Goal: Communication & Community: Answer question/provide support

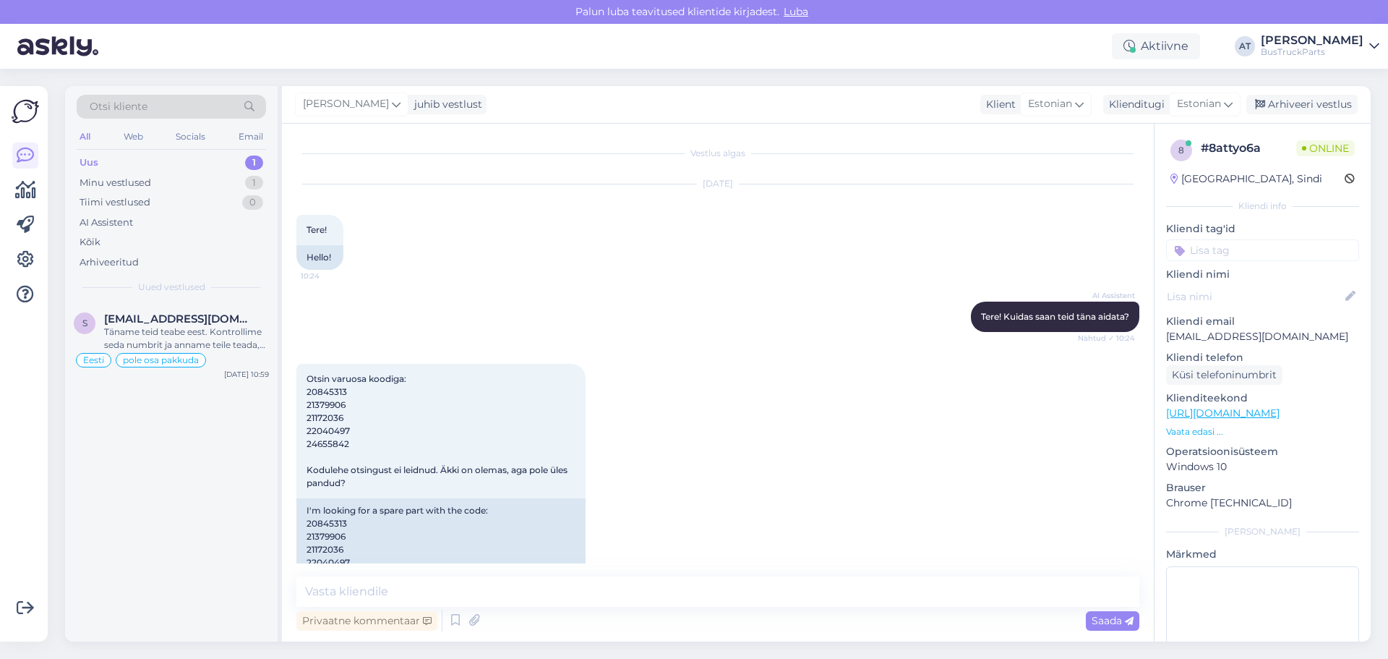
scroll to position [467, 0]
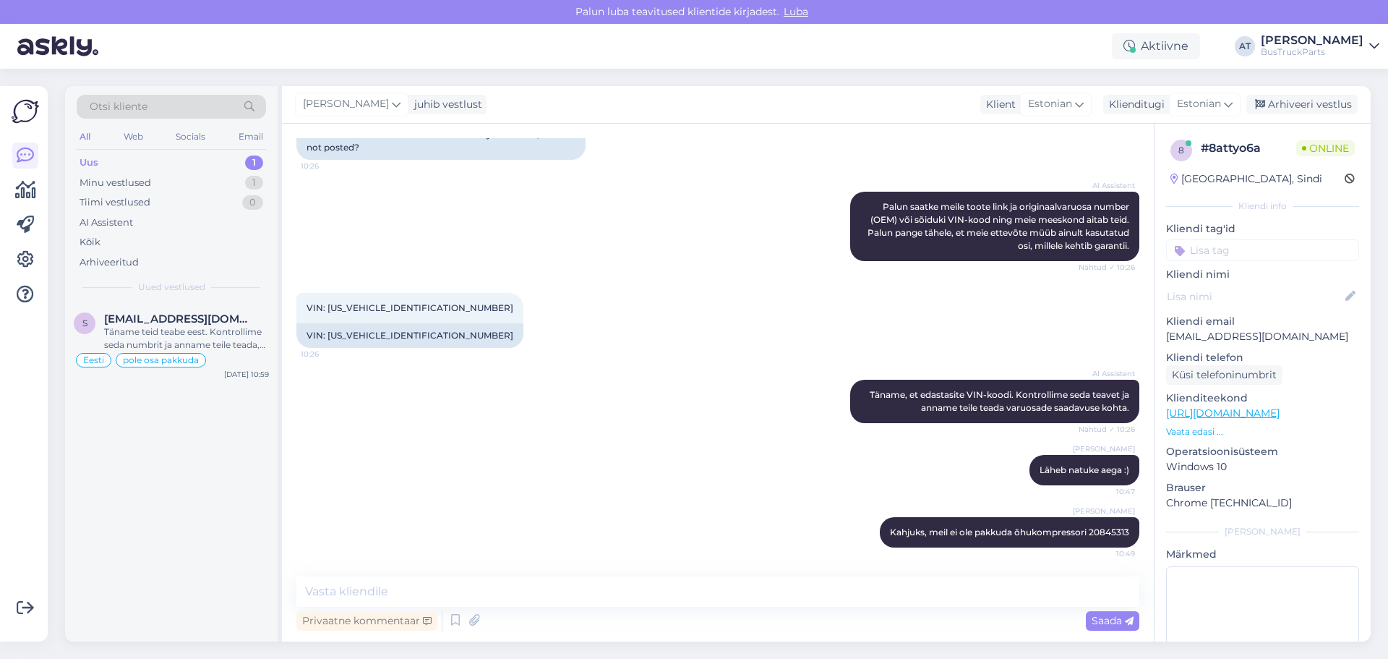
click at [145, 168] on div "Uus 1" at bounding box center [171, 163] width 189 height 20
click at [151, 297] on div "Otsi kliente All Web Socials Email Uus 1 Minu vestlused 1 Tiimi vestlused 0 AI …" at bounding box center [171, 194] width 213 height 216
click at [158, 320] on span "[EMAIL_ADDRESS][DOMAIN_NAME]" at bounding box center [179, 318] width 150 height 13
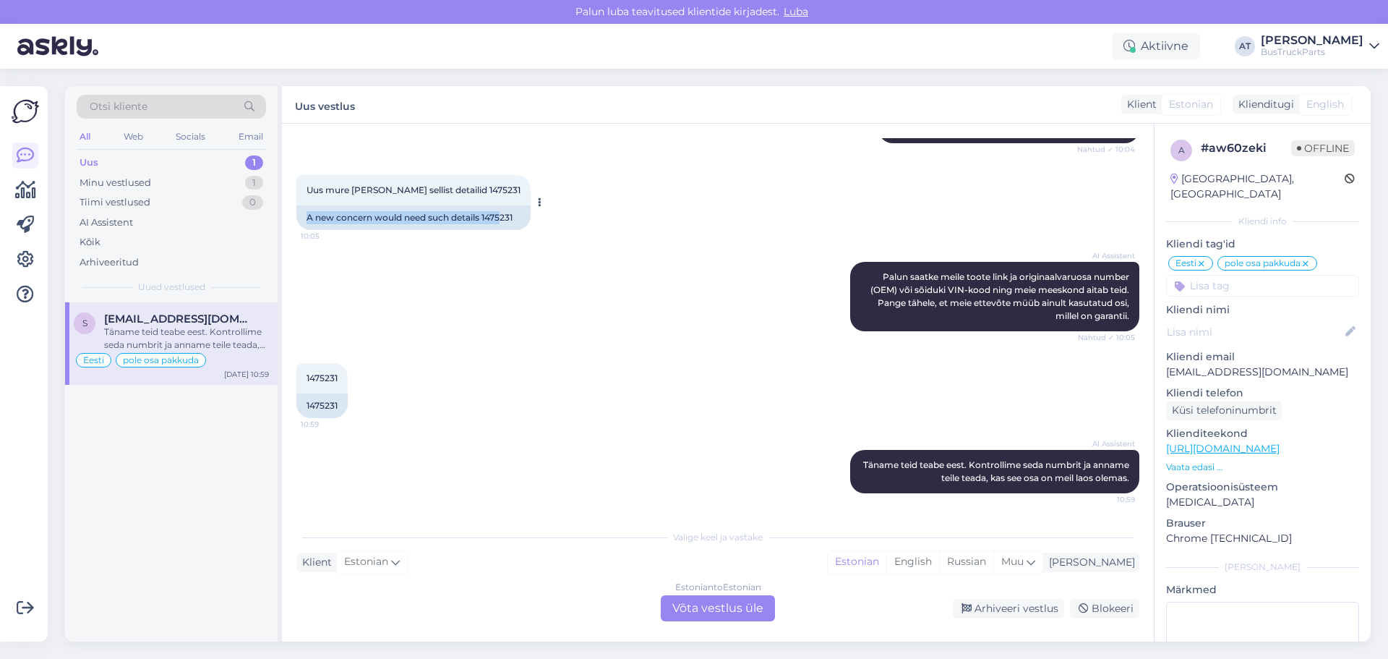
drag, startPoint x: 309, startPoint y: 218, endPoint x: 505, endPoint y: 217, distance: 195.2
click at [505, 217] on div "A new concern would need such details 1475231" at bounding box center [413, 217] width 234 height 25
click at [698, 607] on div "Estonian to Estonian Võta vestlus üle" at bounding box center [718, 608] width 114 height 26
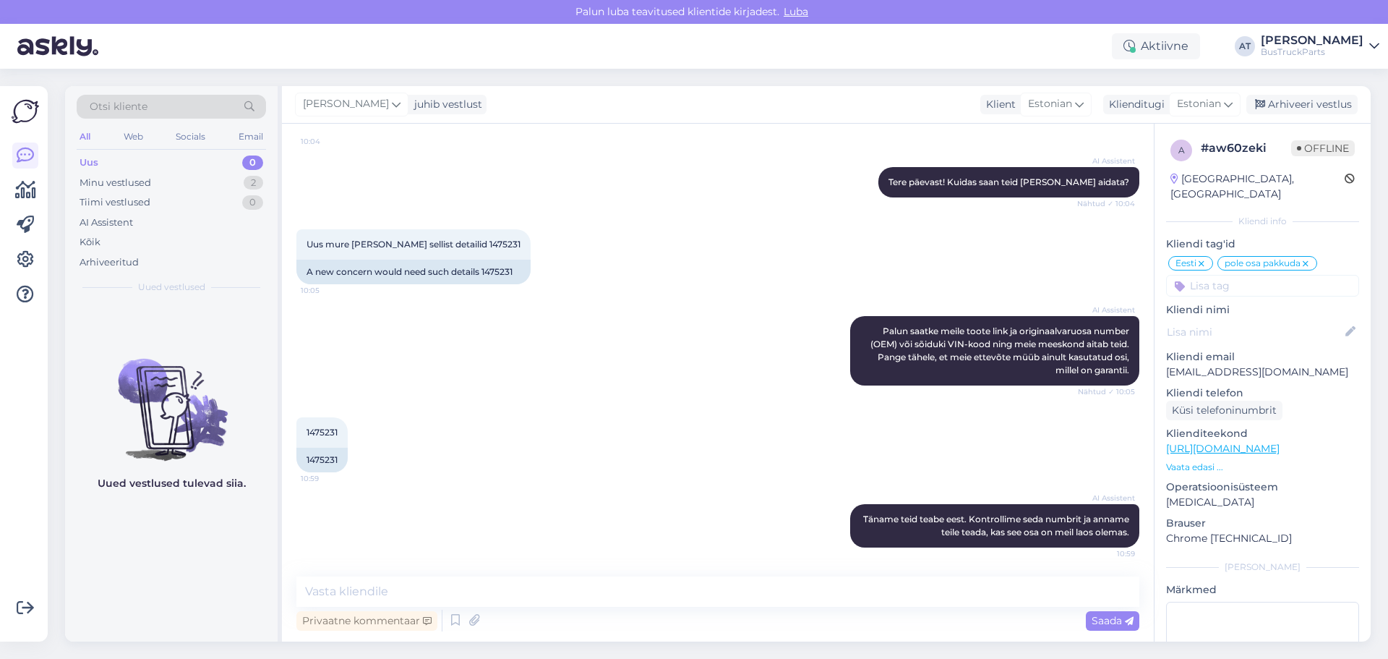
scroll to position [1095, 0]
click at [574, 581] on textarea at bounding box center [717, 591] width 843 height 30
paste textarea "1475231"
drag, startPoint x: 463, startPoint y: 587, endPoint x: 470, endPoint y: 591, distance: 7.8
click at [463, 587] on textarea "Kahjuks pole meil pakkuda 1475231" at bounding box center [717, 591] width 843 height 30
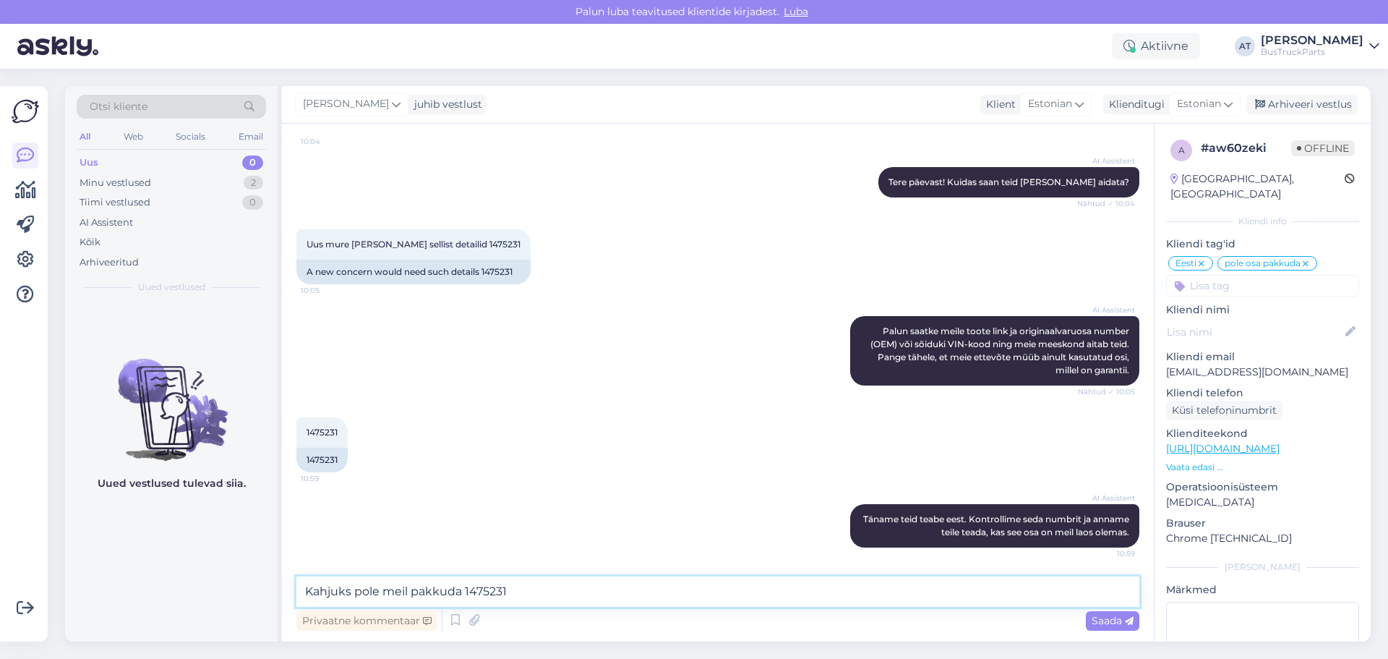
paste textarea "Turbo õli tagasivoolu toru"
click at [675, 590] on textarea "Kahjuks pole meil pakkuda Turbo õli tagasivoolu [GEOGRAPHIC_DATA] 1475231" at bounding box center [717, 591] width 843 height 30
type textarea "Kahjuks pole meil pakkuda Turbo õli tagasivoolu [GEOGRAPHIC_DATA] 1475231 ka. V…"
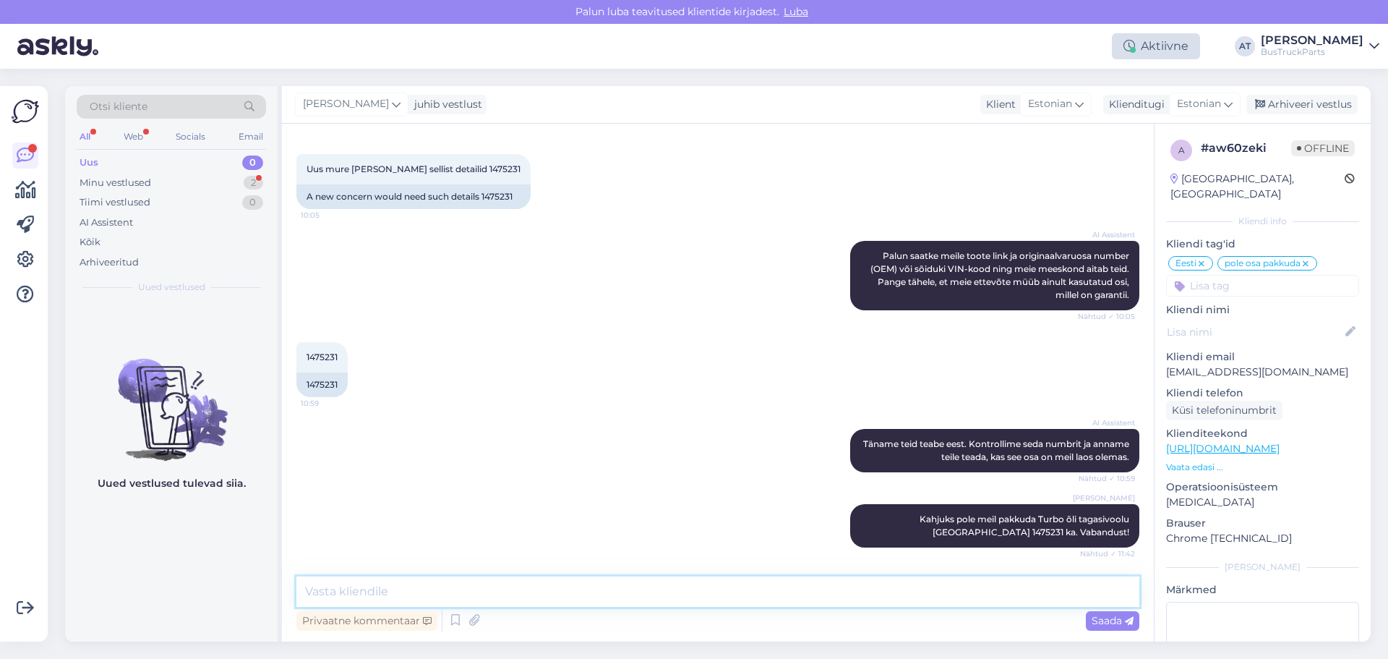
scroll to position [1232, 0]
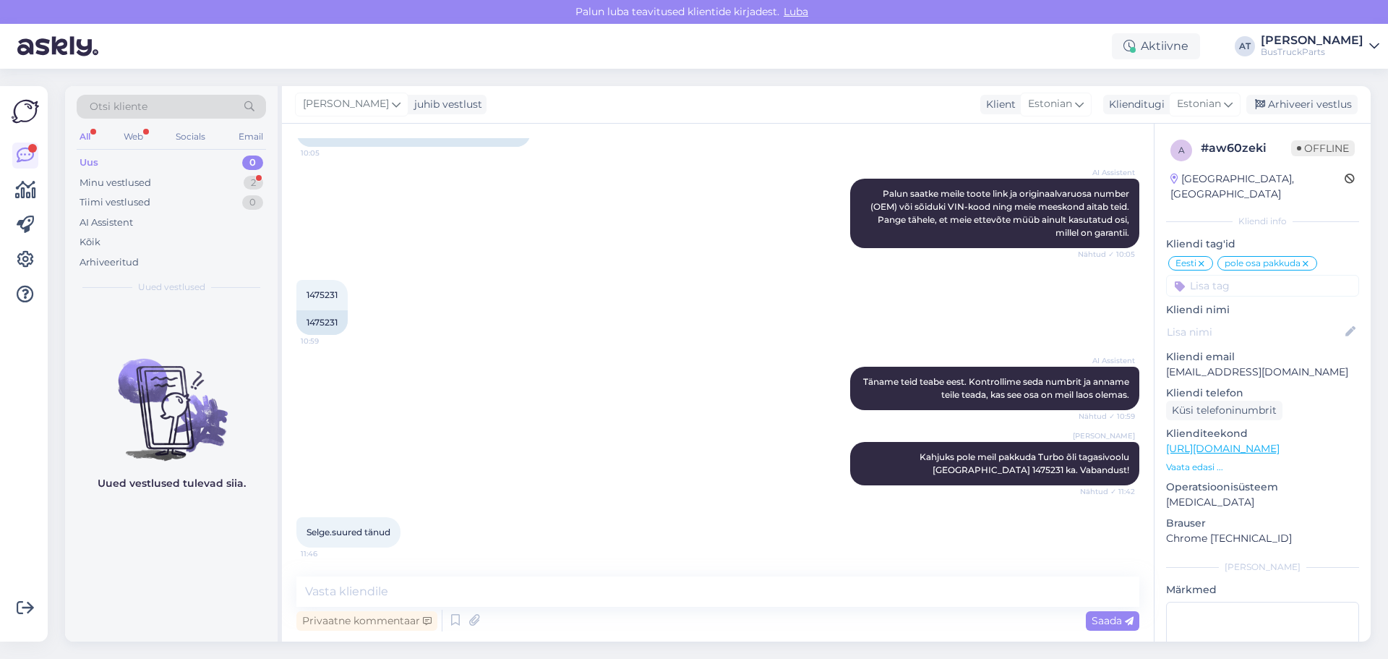
click at [369, 536] on span "Selge.suured tänud" at bounding box center [349, 531] width 84 height 11
click at [404, 589] on textarea at bounding box center [717, 591] width 843 height 30
click at [192, 181] on div "Minu vestlused 2" at bounding box center [171, 183] width 189 height 20
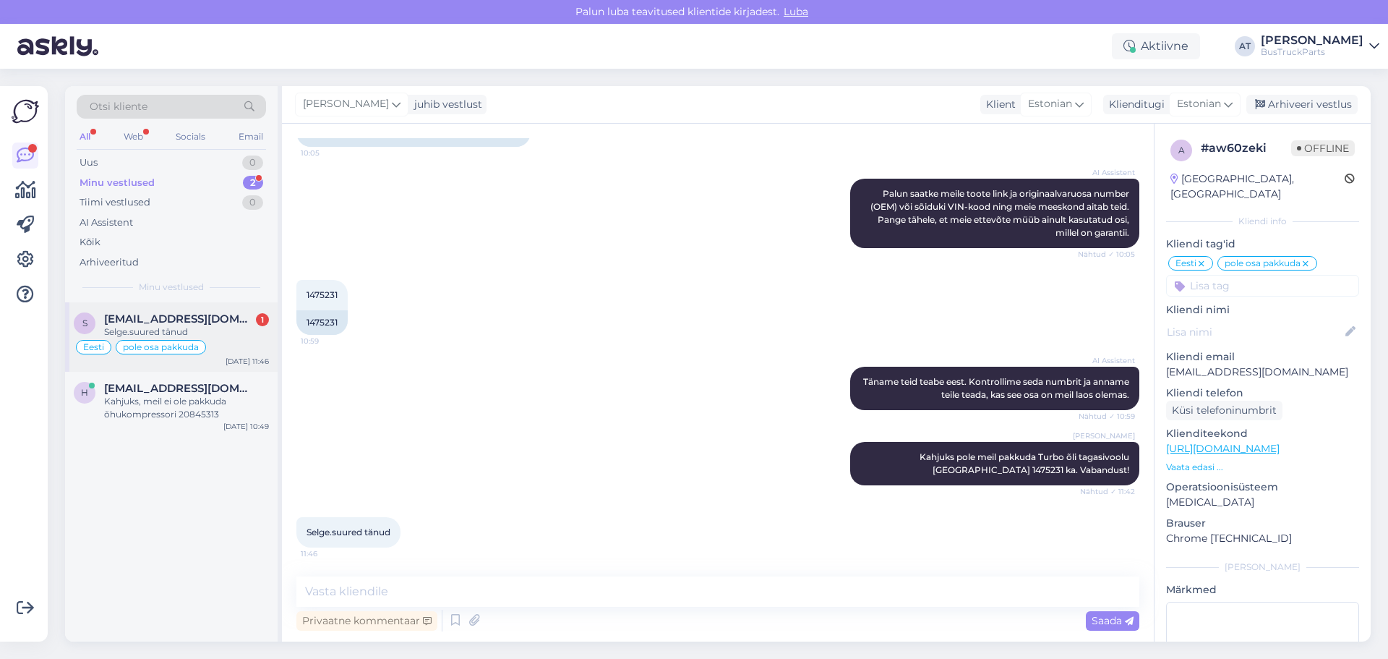
click at [208, 322] on span "[EMAIL_ADDRESS][DOMAIN_NAME]" at bounding box center [179, 318] width 150 height 13
click at [423, 592] on textarea at bounding box center [717, 591] width 843 height 30
